Goal: Information Seeking & Learning: Learn about a topic

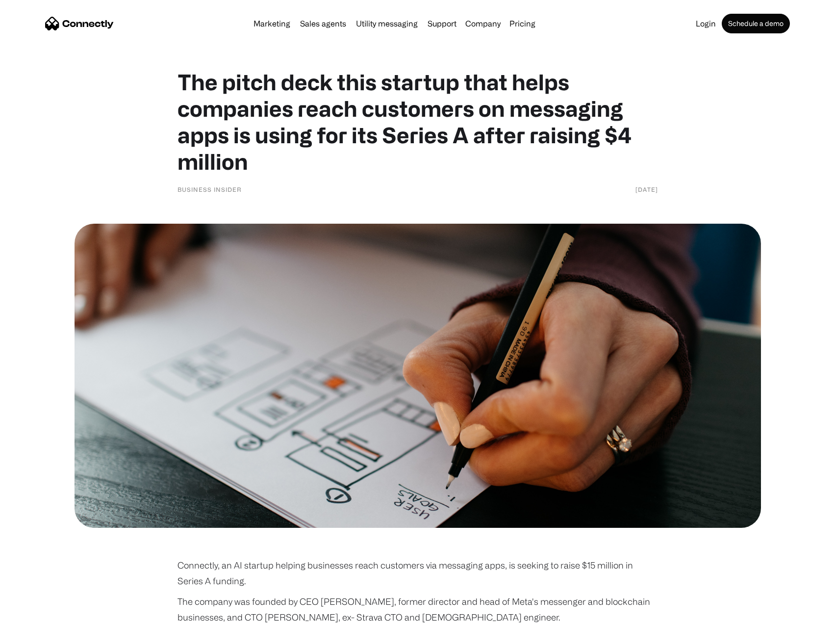
click at [301, 85] on h1 "The pitch deck this startup that helps companies reach customers on messaging a…" at bounding box center [418, 122] width 481 height 106
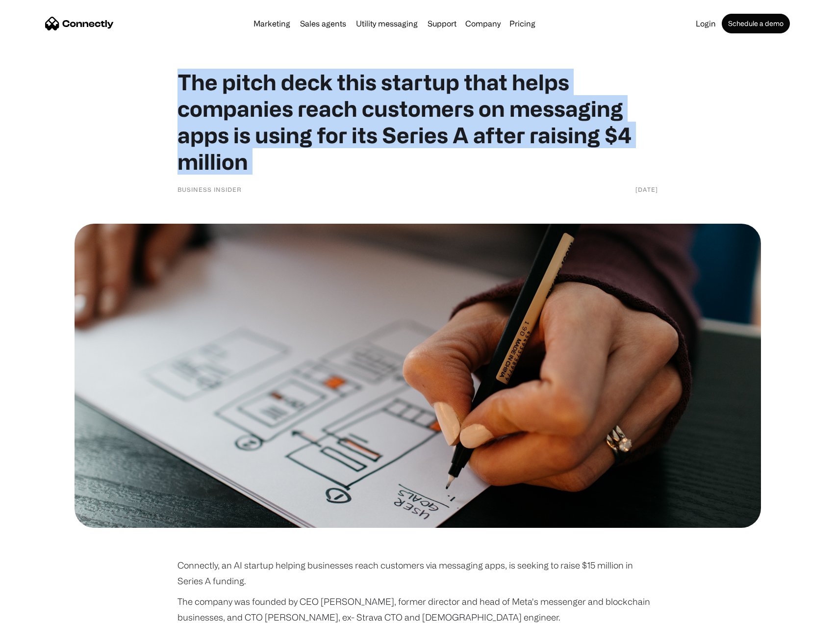
click at [301, 85] on h1 "The pitch deck this startup that helps companies reach customers on messaging a…" at bounding box center [418, 122] width 481 height 106
click at [312, 85] on h1 "The pitch deck this startup that helps companies reach customers on messaging a…" at bounding box center [418, 122] width 481 height 106
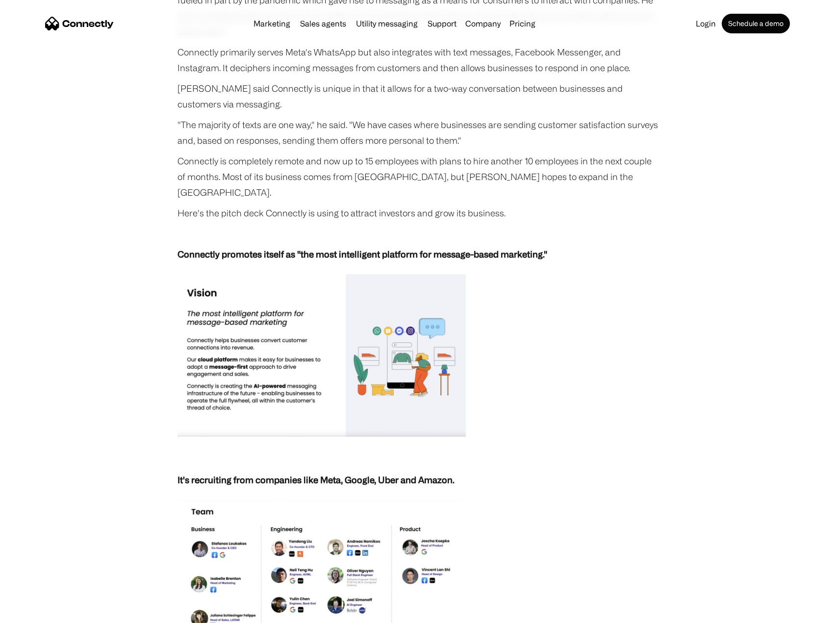
scroll to position [785, 0]
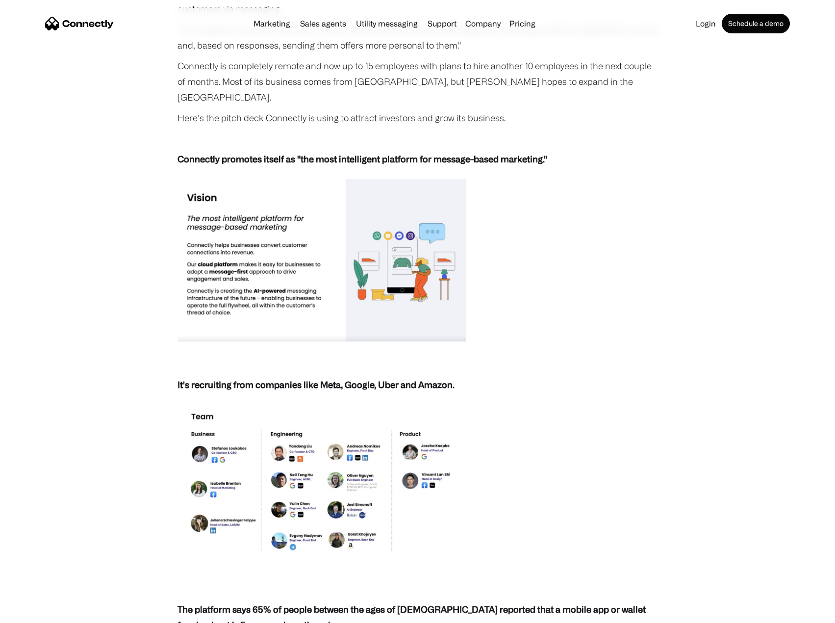
click at [282, 182] on img at bounding box center [322, 260] width 288 height 162
click at [211, 154] on strong "Connectly promotes itself as "the most intelligent platform for message-based m…" at bounding box center [363, 159] width 370 height 10
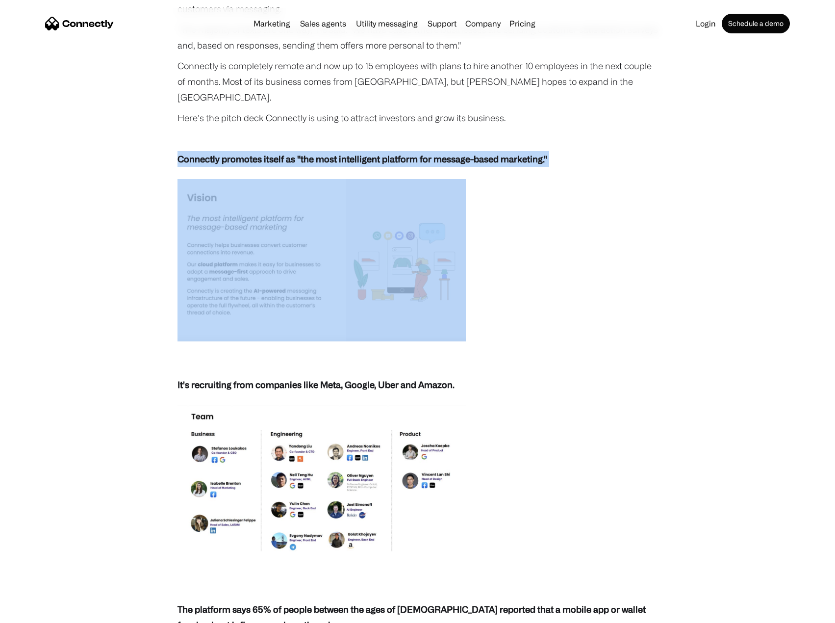
click at [211, 154] on strong "Connectly promotes itself as "the most intelligent platform for message-based m…" at bounding box center [363, 159] width 370 height 10
click at [218, 154] on strong "Connectly promotes itself as "the most intelligent platform for message-based m…" at bounding box center [363, 159] width 370 height 10
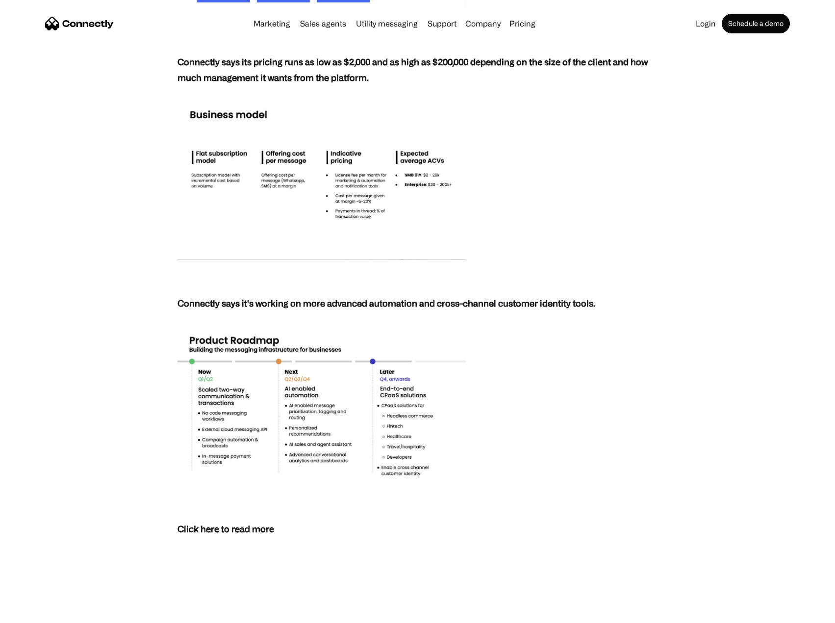
scroll to position [4072, 0]
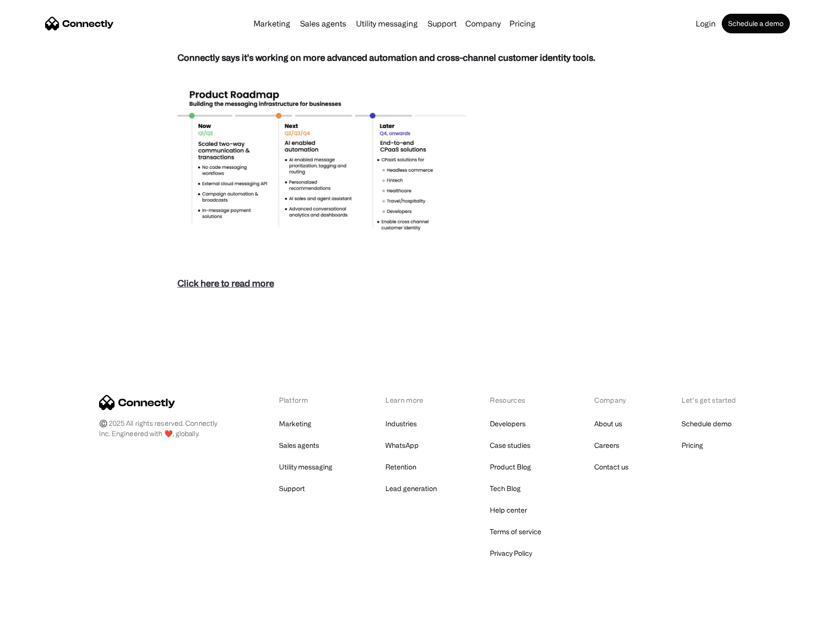
click at [238, 278] on strong "Click here to read more" at bounding box center [226, 283] width 97 height 10
